Goal: Transaction & Acquisition: Purchase product/service

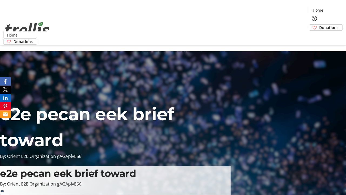
click at [319, 25] on span "Donations" at bounding box center [328, 28] width 19 height 6
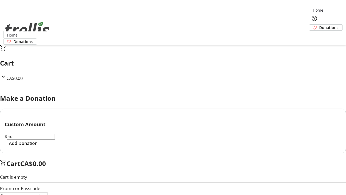
click at [38, 146] on span "Add Donation" at bounding box center [23, 143] width 29 height 6
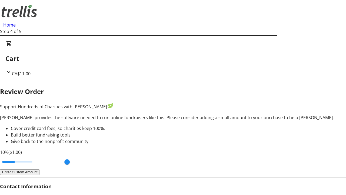
type input "20"
click at [38, 156] on input "Cover fees percentage" at bounding box center [17, 162] width 42 height 12
